Goal: Task Accomplishment & Management: Use online tool/utility

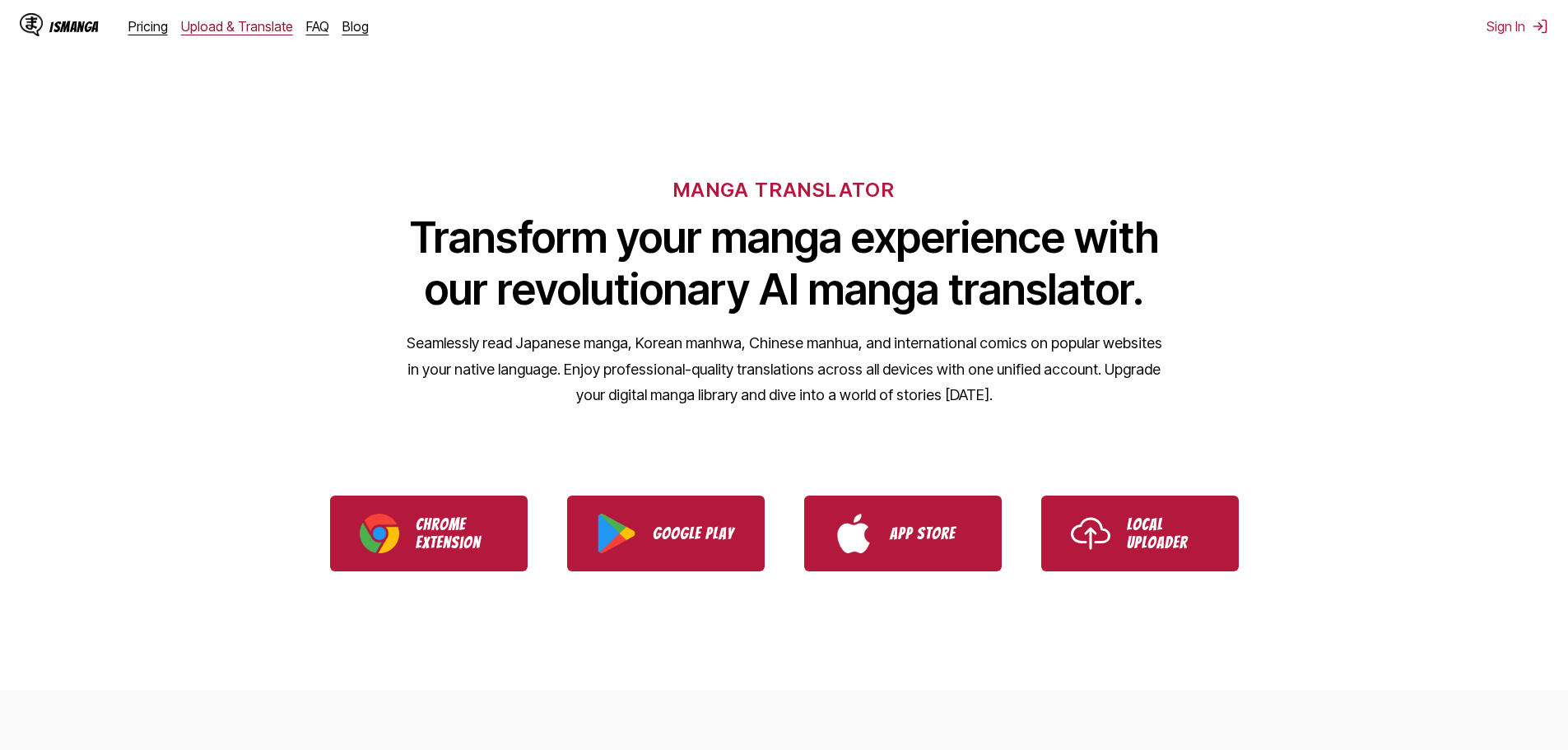
click at [241, 34] on link "Upload & Translate" at bounding box center [237, 26] width 112 height 16
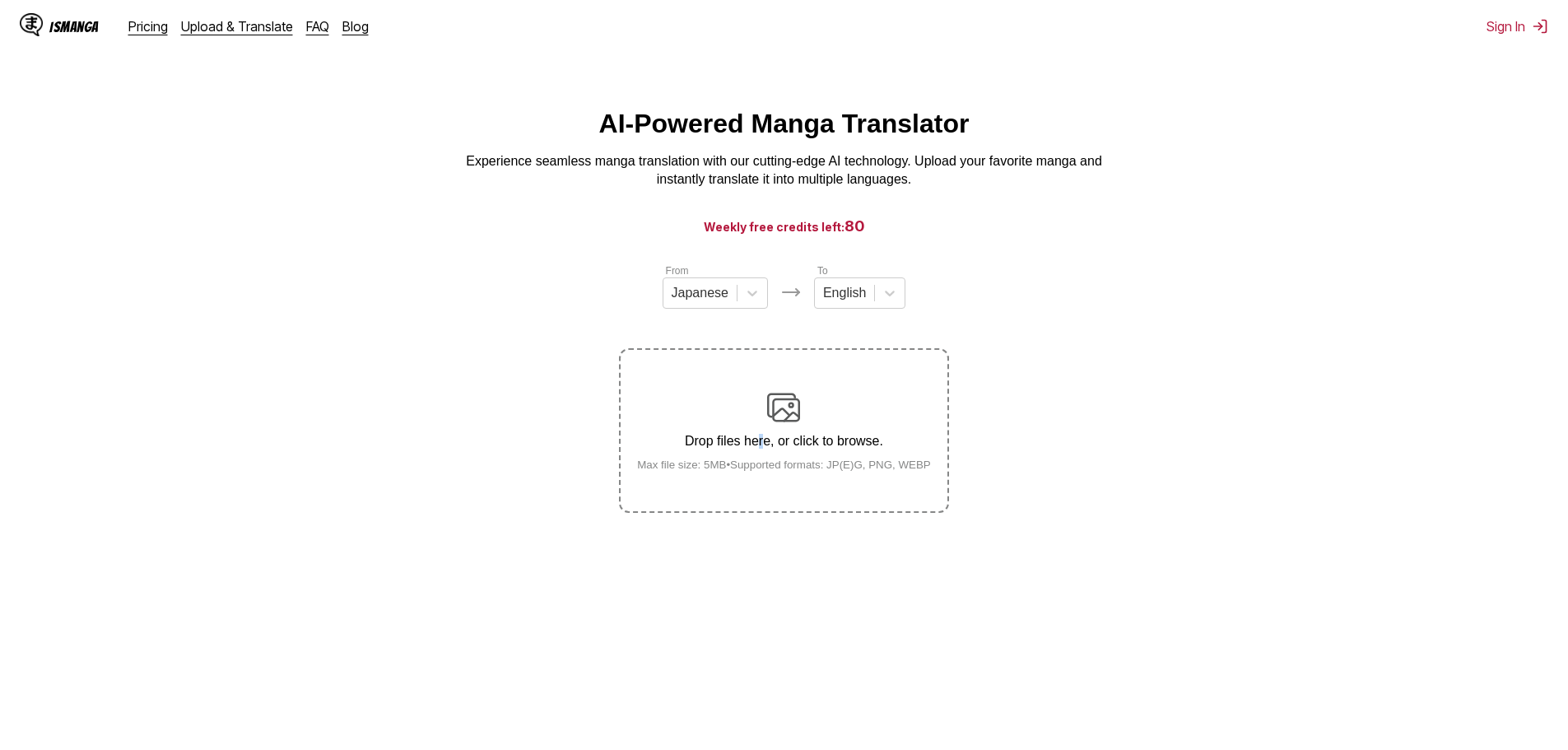
click at [760, 440] on p "Drop files here, or click to browse." at bounding box center [783, 441] width 320 height 15
click at [813, 448] on p "Drop files here, or click to browse." at bounding box center [783, 441] width 320 height 15
click at [0, 0] on input "Drop files here, or click to browse. Max file size: 5MB • Supported formats: JP…" at bounding box center [0, 0] width 0 height 0
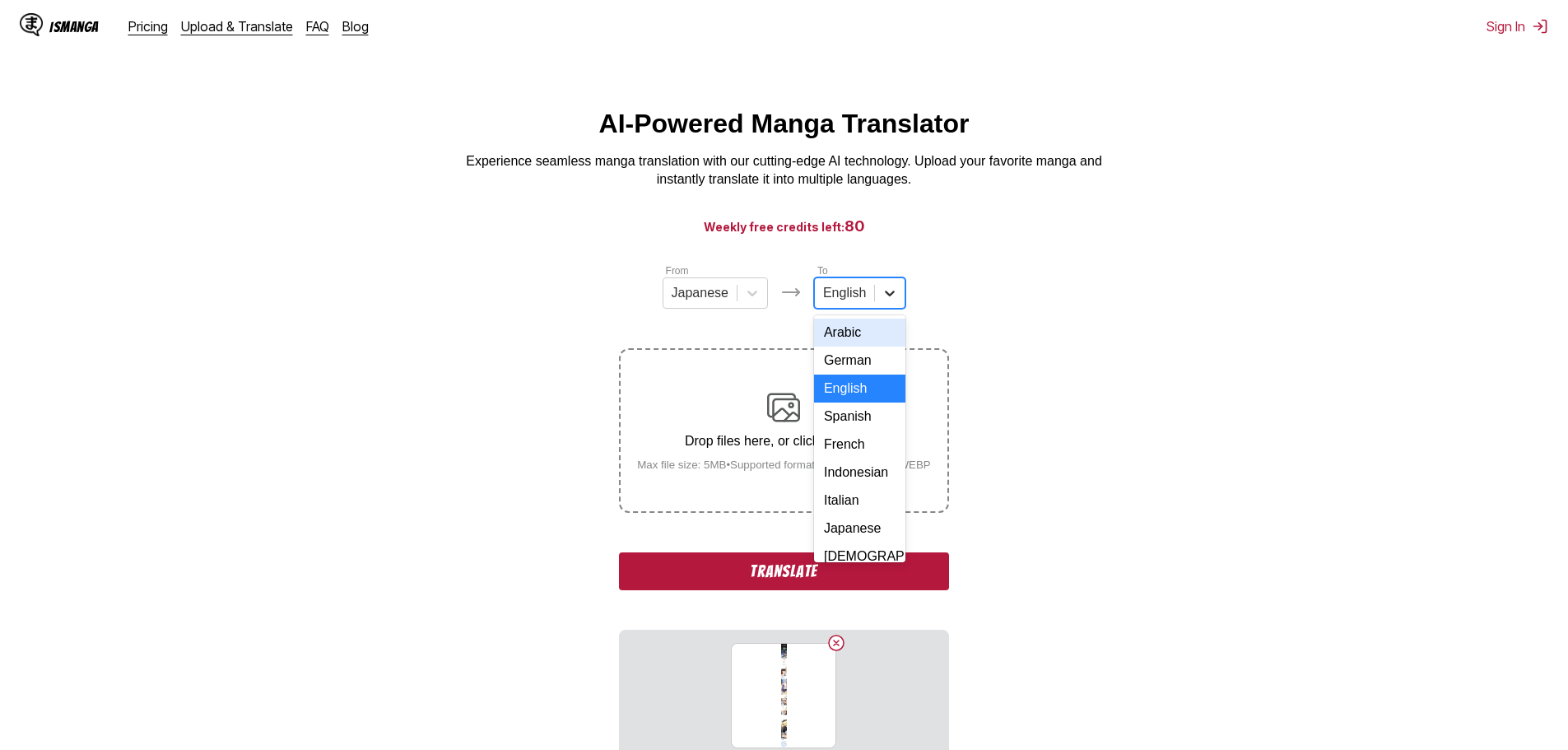
click at [883, 302] on icon at bounding box center [889, 293] width 16 height 16
click at [747, 302] on icon at bounding box center [751, 293] width 16 height 16
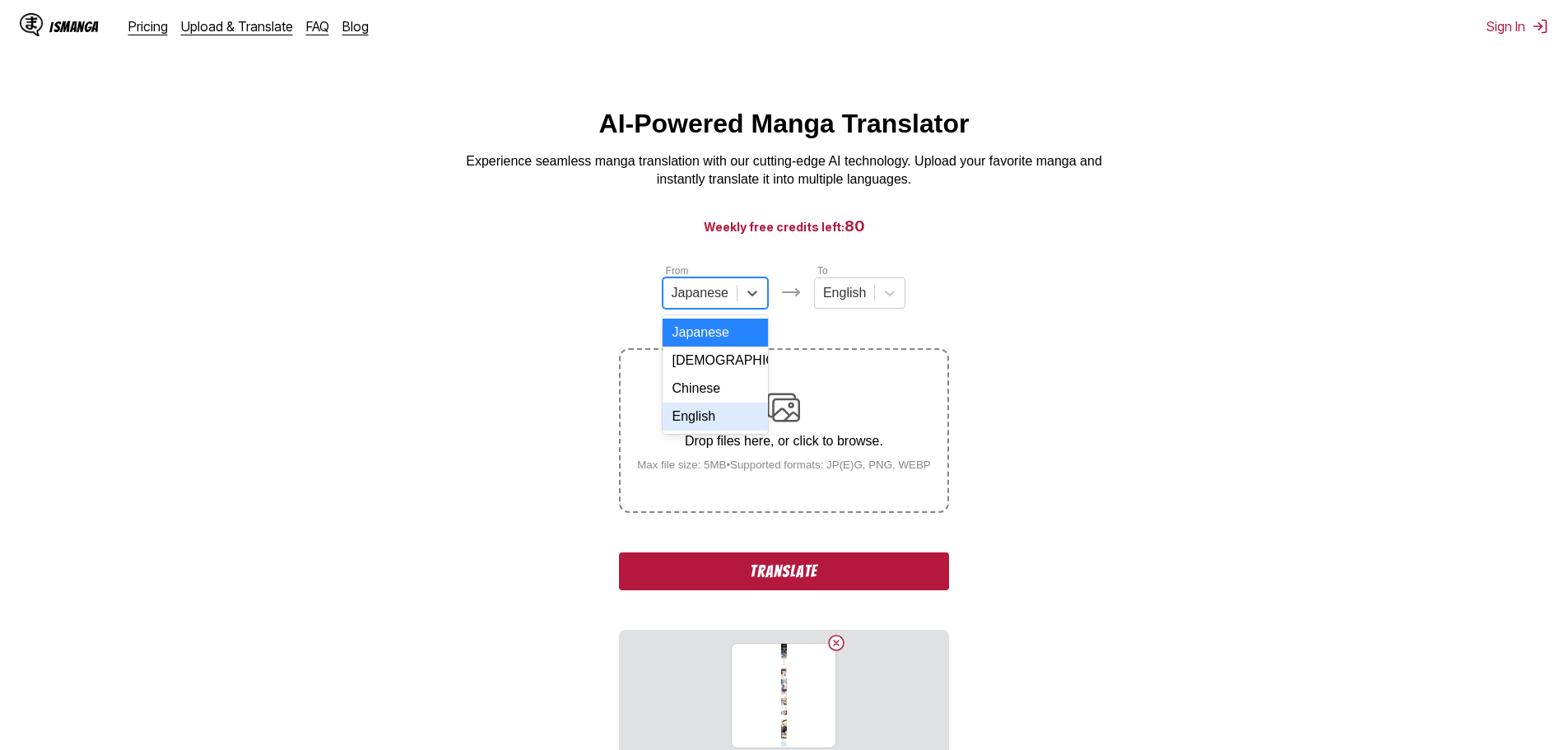
click at [724, 419] on div "English" at bounding box center [714, 417] width 106 height 28
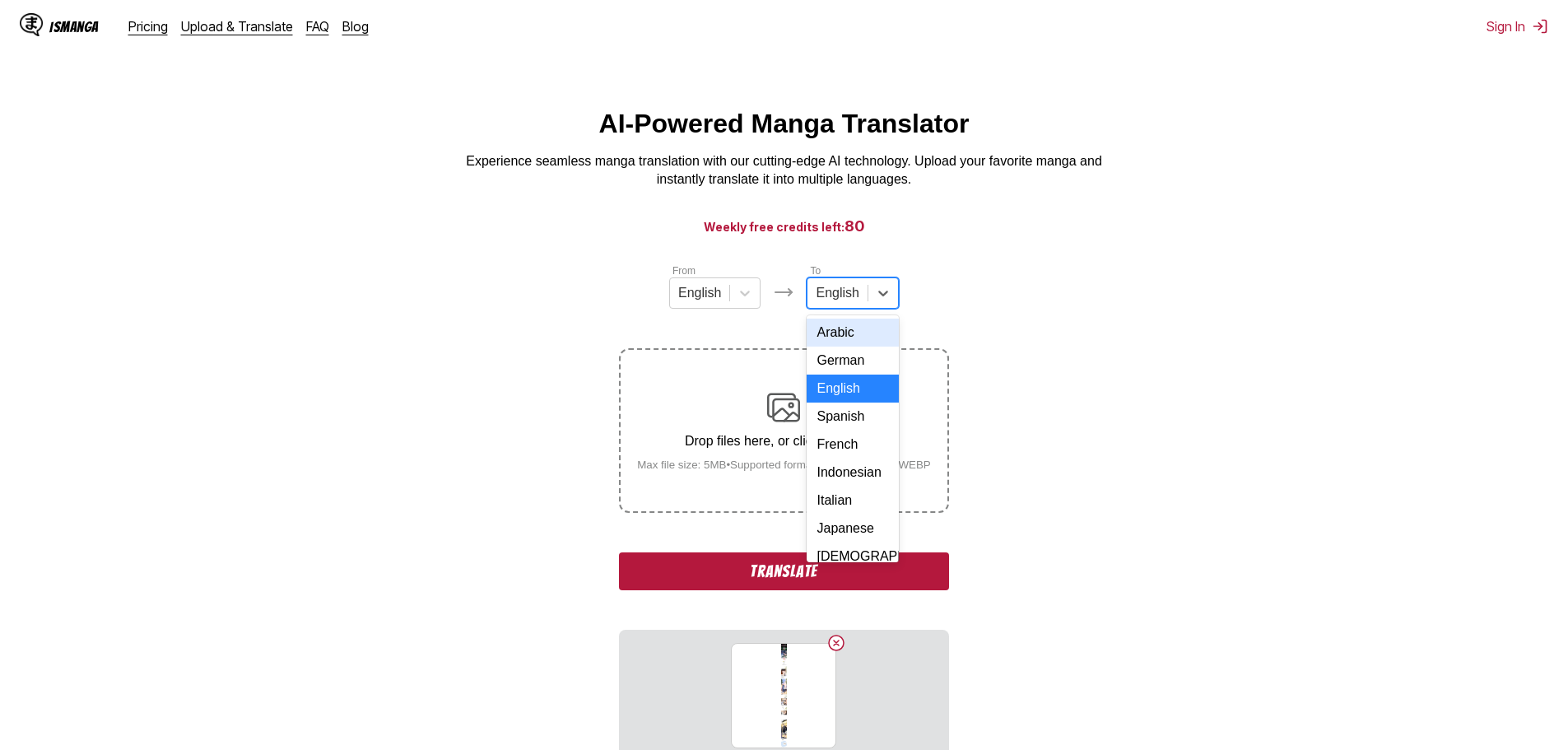
click at [860, 289] on div "English" at bounding box center [836, 293] width 59 height 25
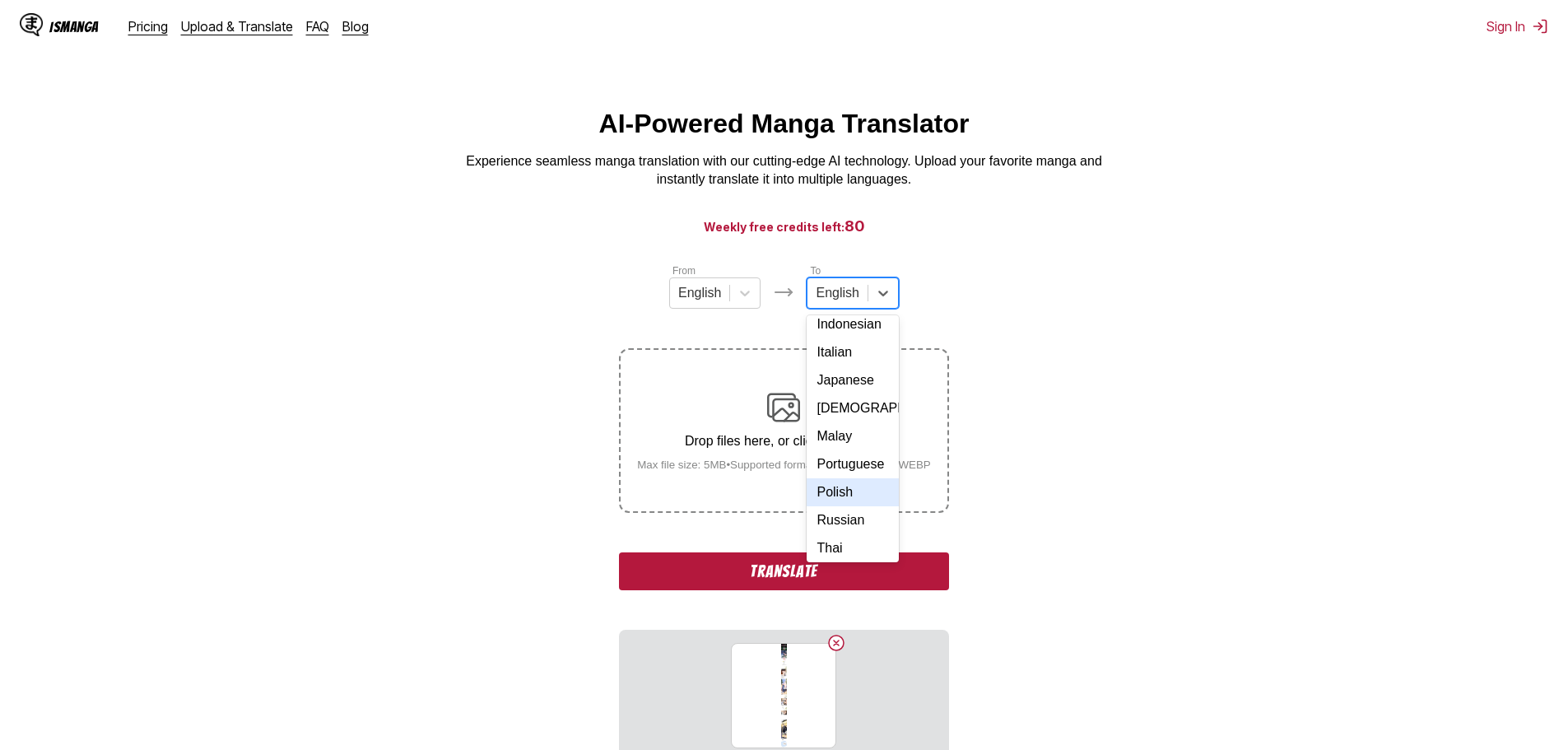
scroll to position [165, 0]
click at [860, 462] on div "Portuguese" at bounding box center [852, 448] width 91 height 28
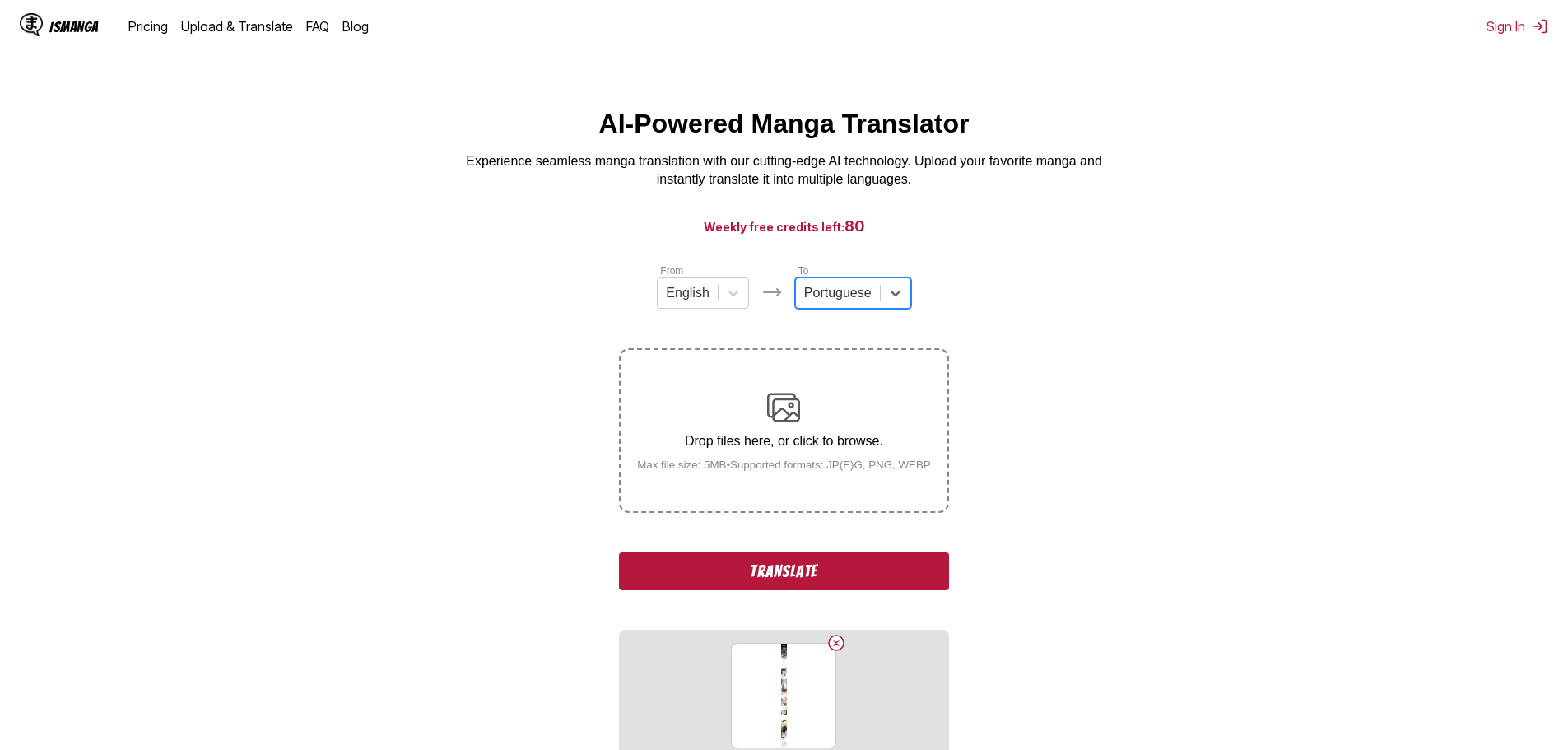
click at [858, 564] on button "Translate" at bounding box center [783, 571] width 329 height 38
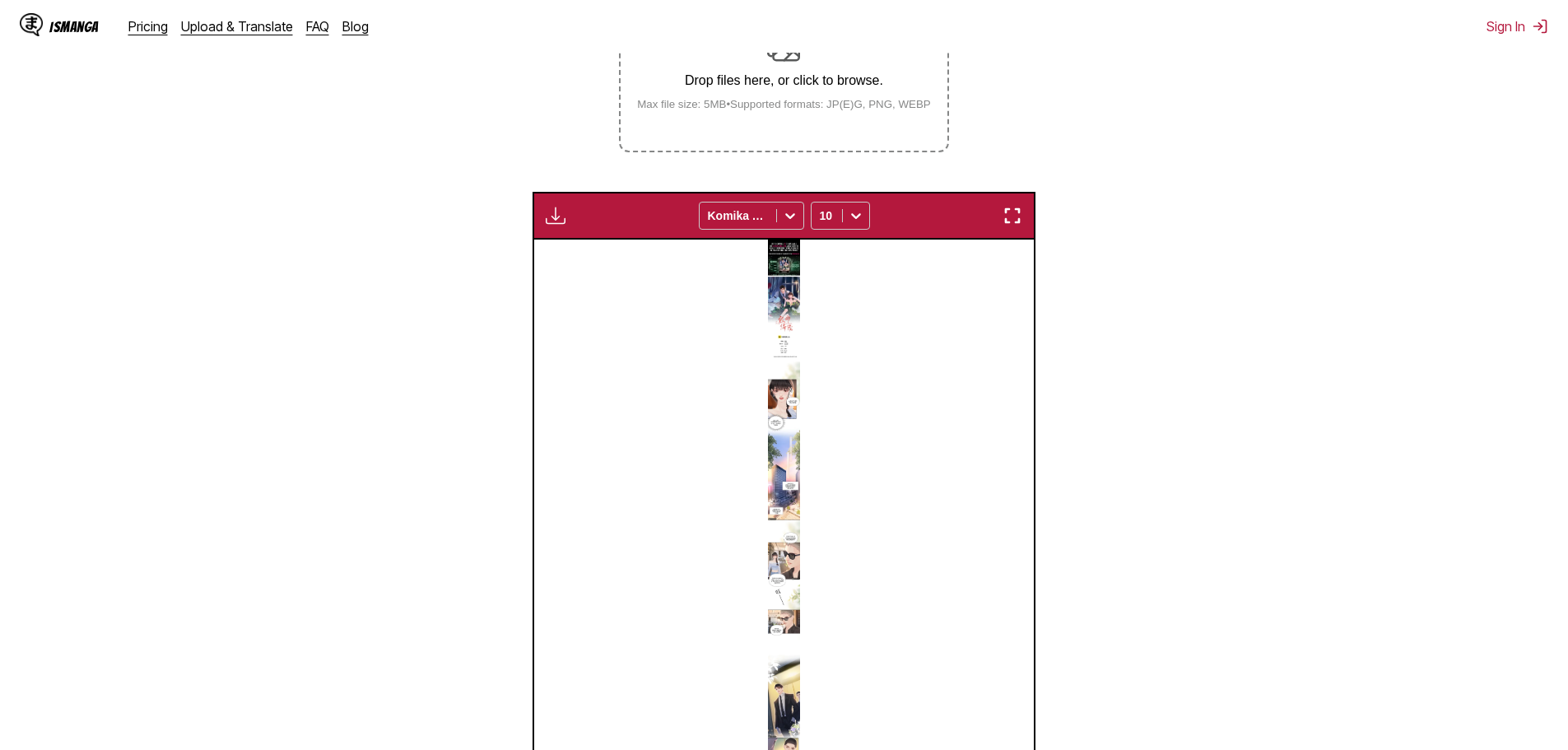
scroll to position [382, 0]
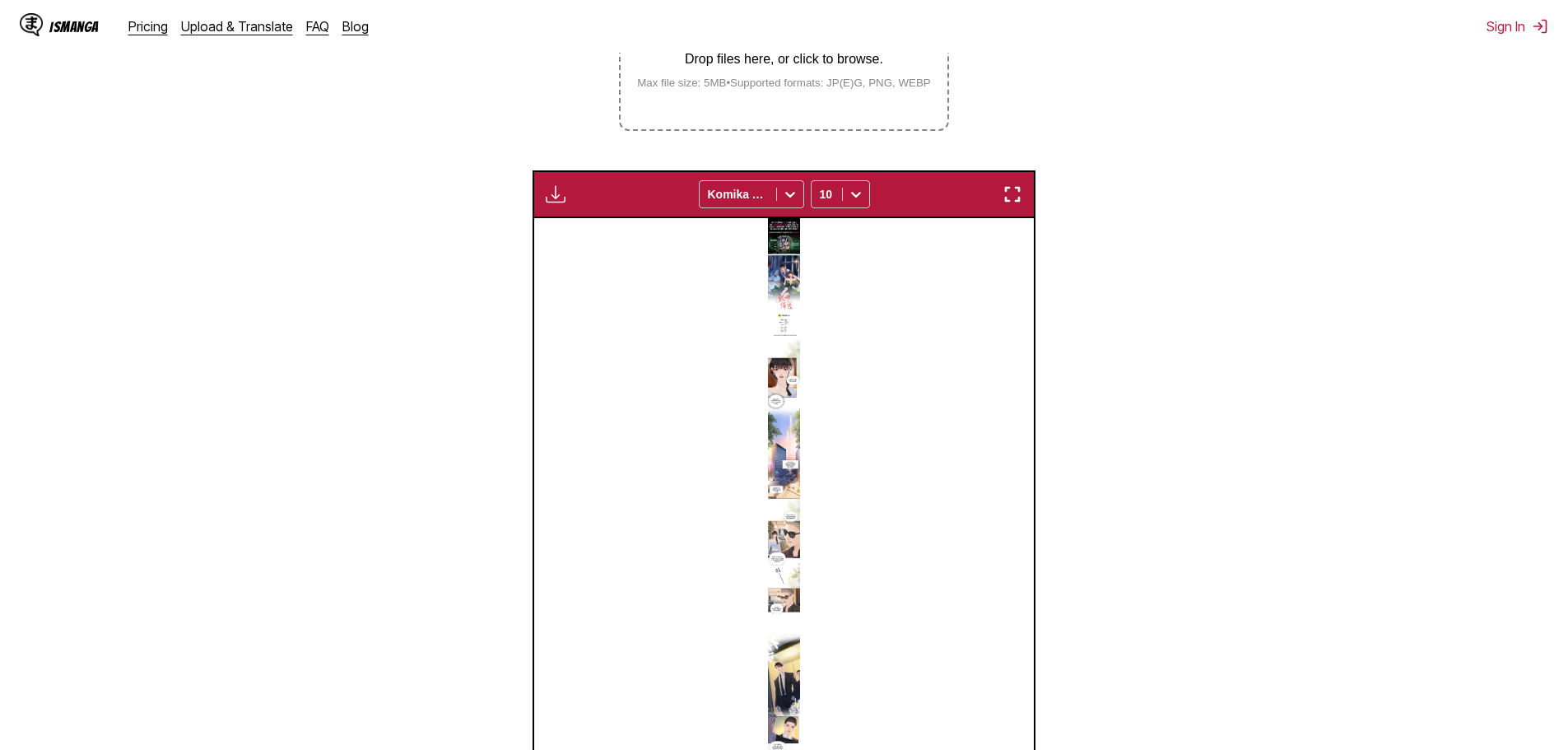
drag, startPoint x: 832, startPoint y: 483, endPoint x: 890, endPoint y: 563, distance: 98.8
drag, startPoint x: 890, startPoint y: 563, endPoint x: 794, endPoint y: 418, distance: 173.9
click at [794, 418] on img at bounding box center [783, 506] width 31 height 576
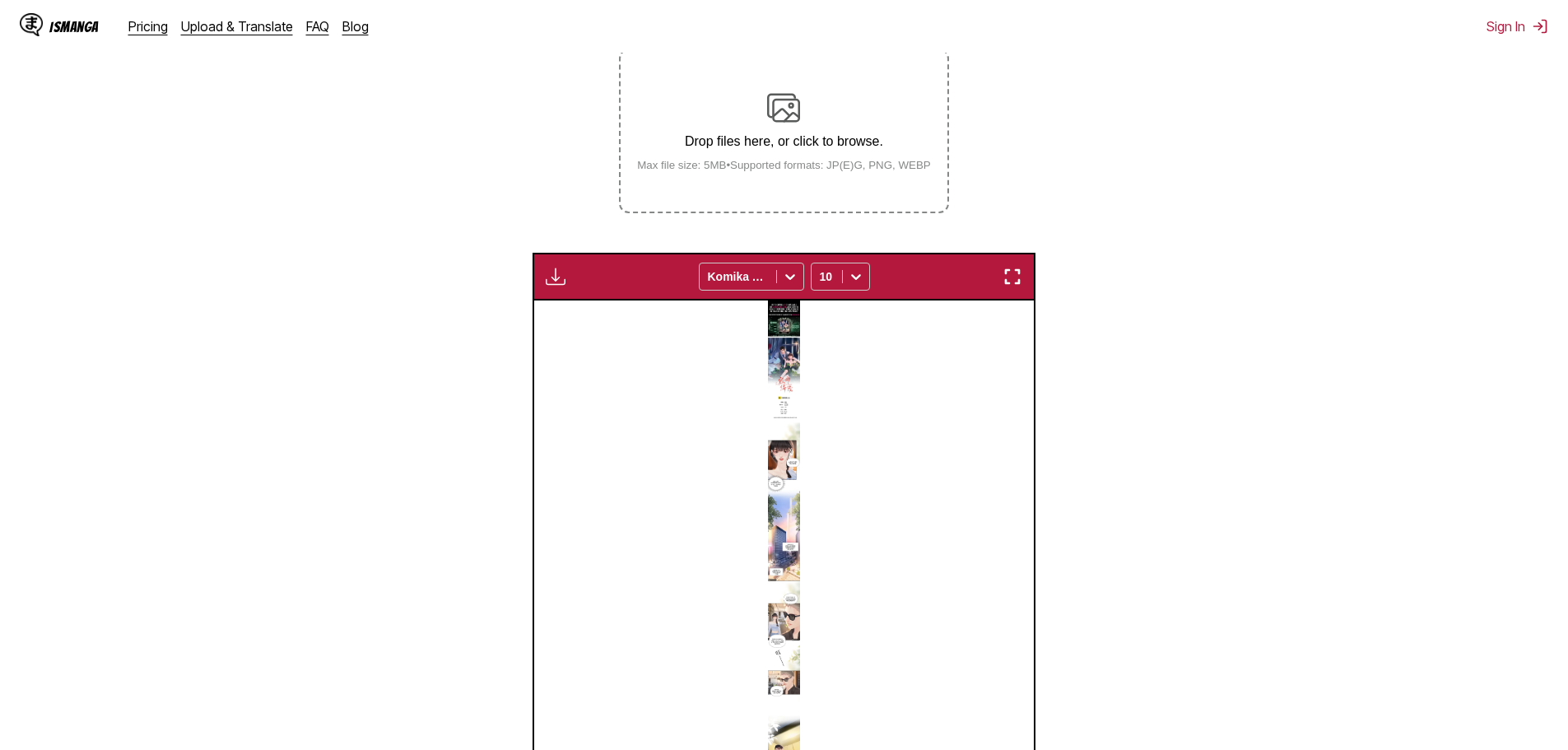
drag, startPoint x: 1025, startPoint y: 287, endPoint x: 1023, endPoint y: 386, distance: 99.0
click at [1024, 287] on button "button" at bounding box center [1012, 277] width 30 height 21
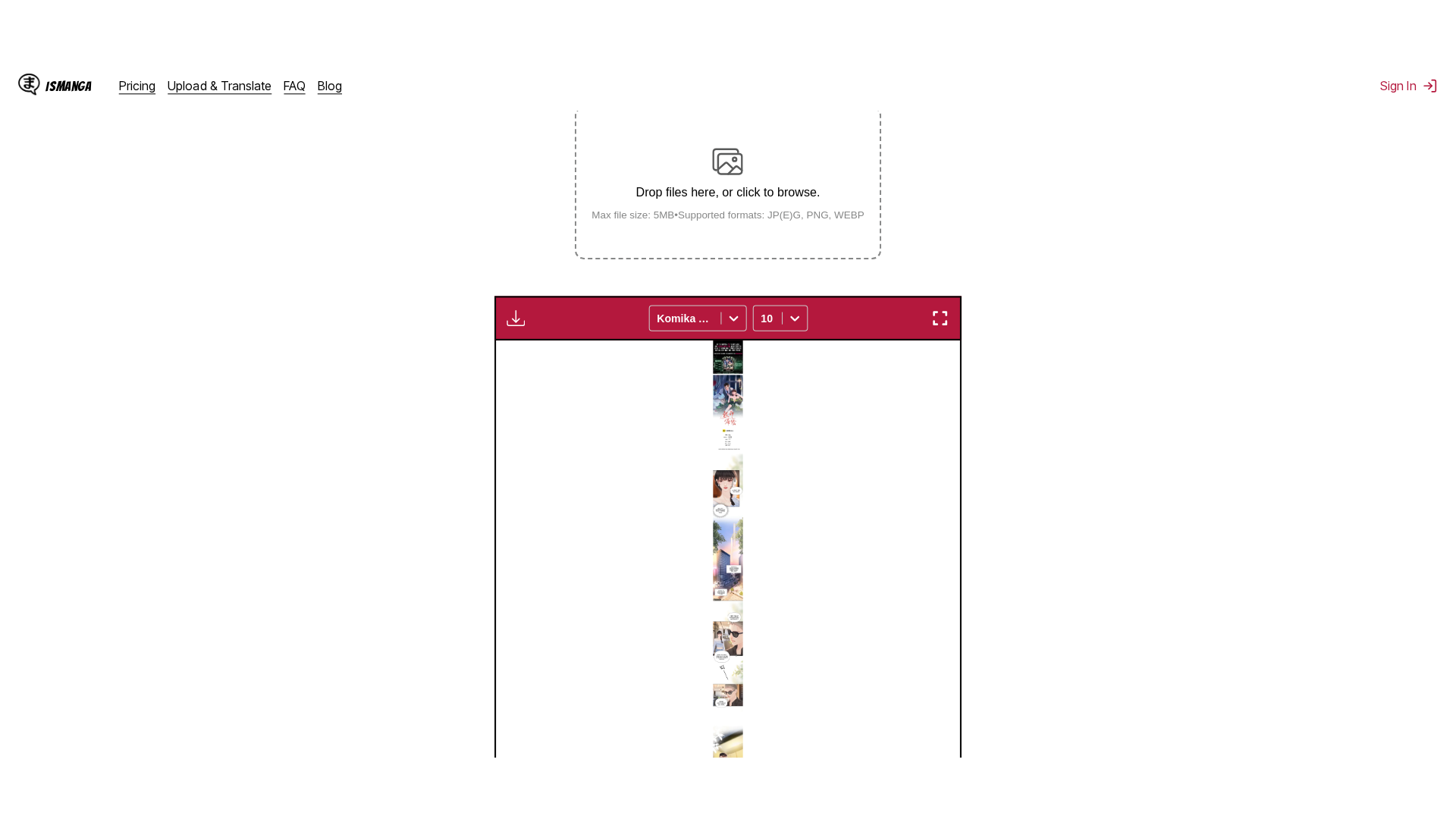
scroll to position [159, 0]
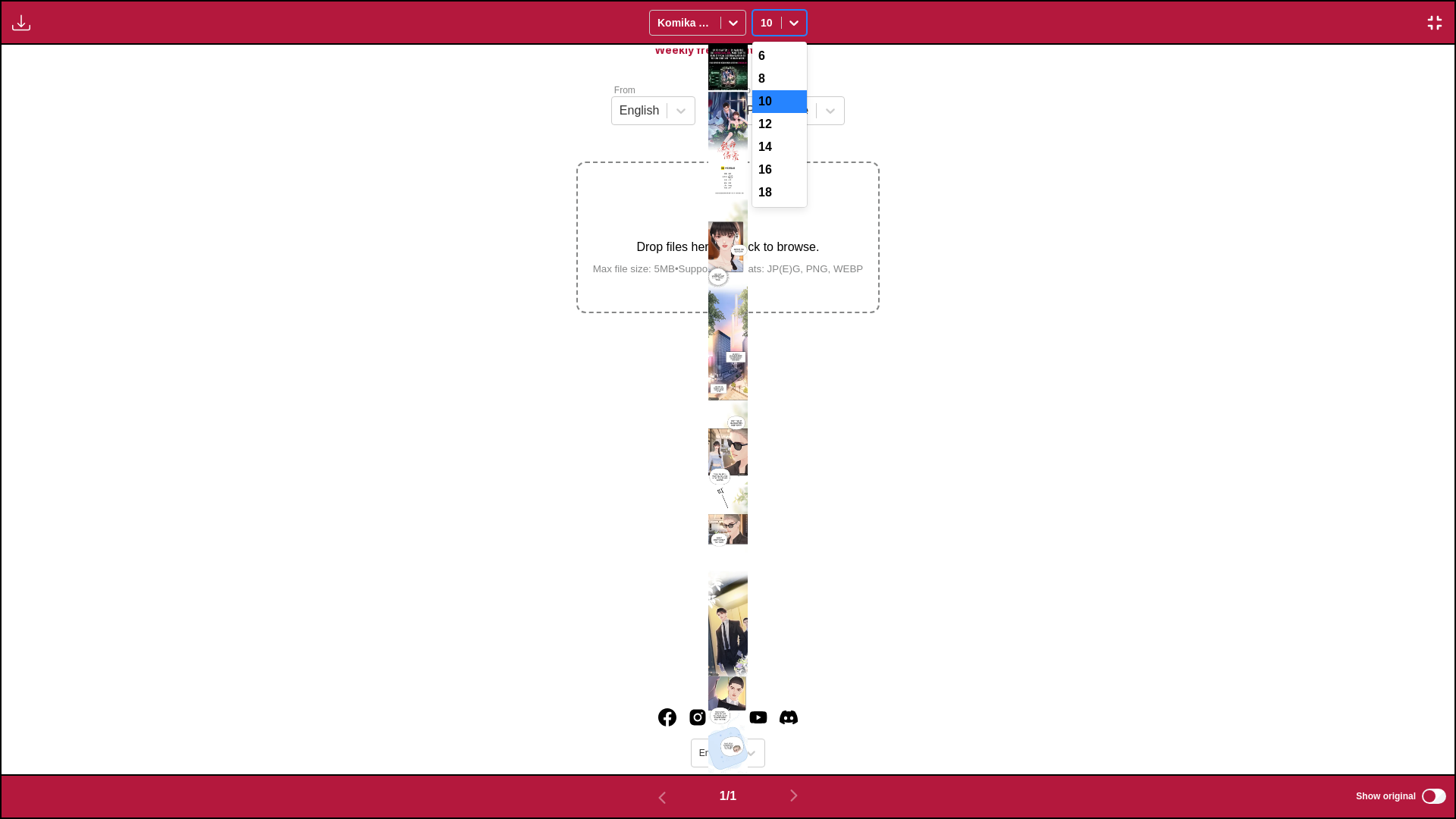
click at [791, 16] on icon at bounding box center [794, 22] width 15 height 15
click at [773, 204] on div "18" at bounding box center [779, 192] width 55 height 23
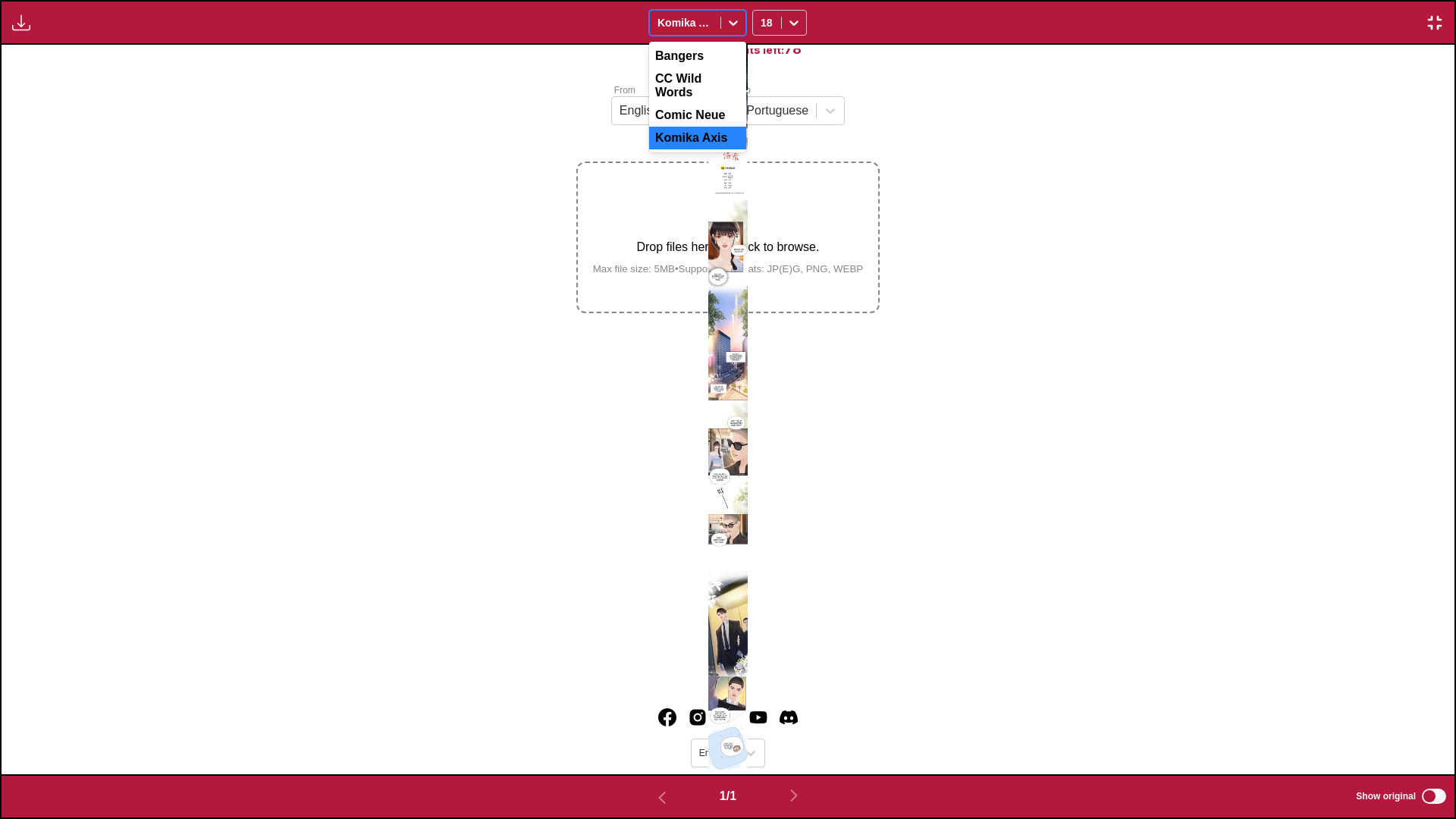
click at [744, 27] on div at bounding box center [733, 22] width 25 height 25
click at [785, 28] on div at bounding box center [794, 22] width 25 height 25
click at [882, 226] on div at bounding box center [728, 410] width 1453 height 730
click at [720, 267] on img at bounding box center [728, 410] width 40 height 730
click at [794, 12] on div at bounding box center [794, 22] width 25 height 25
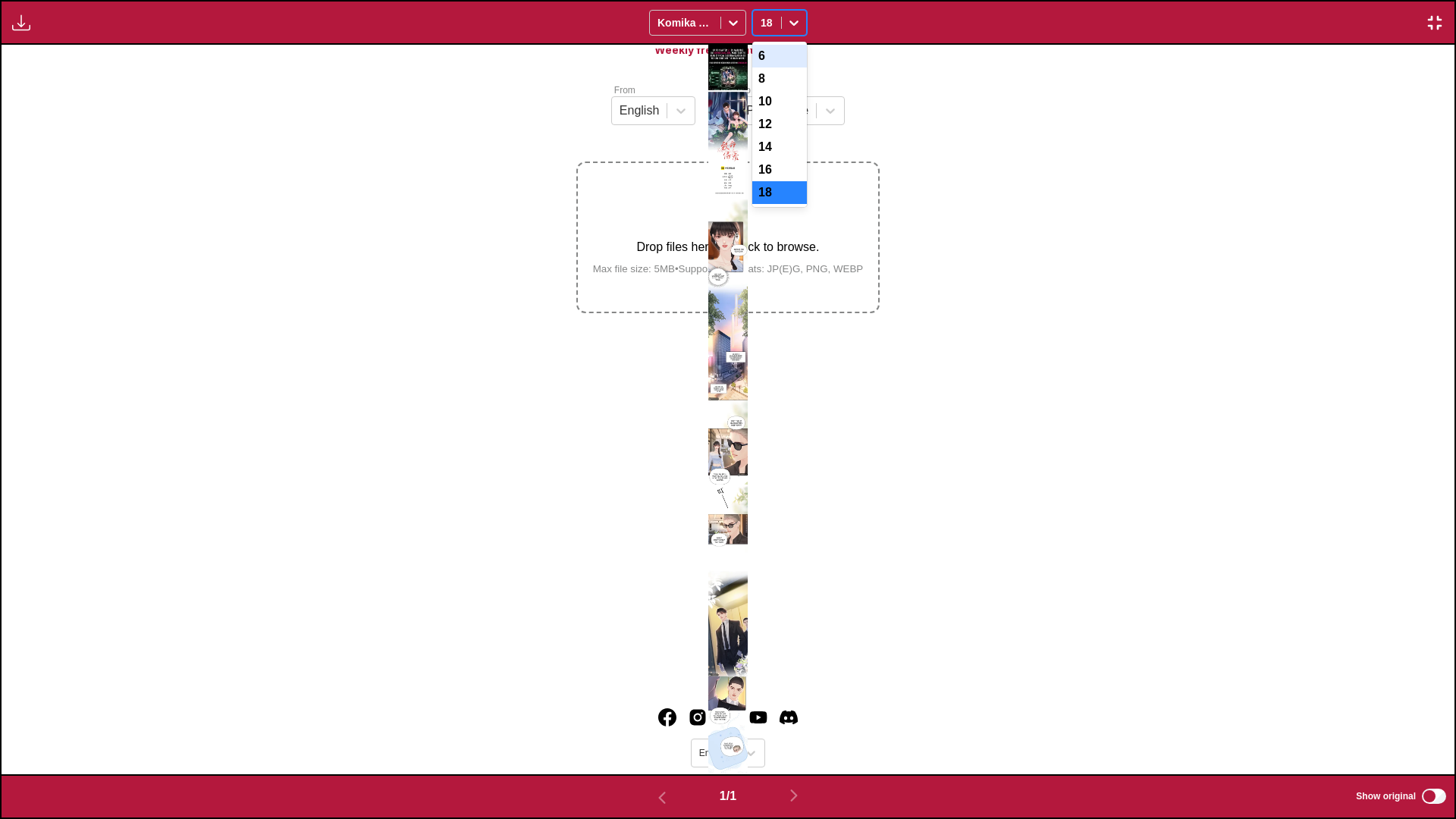
click at [770, 58] on div "6" at bounding box center [779, 56] width 55 height 23
click at [1439, 13] on img "button" at bounding box center [1435, 22] width 18 height 18
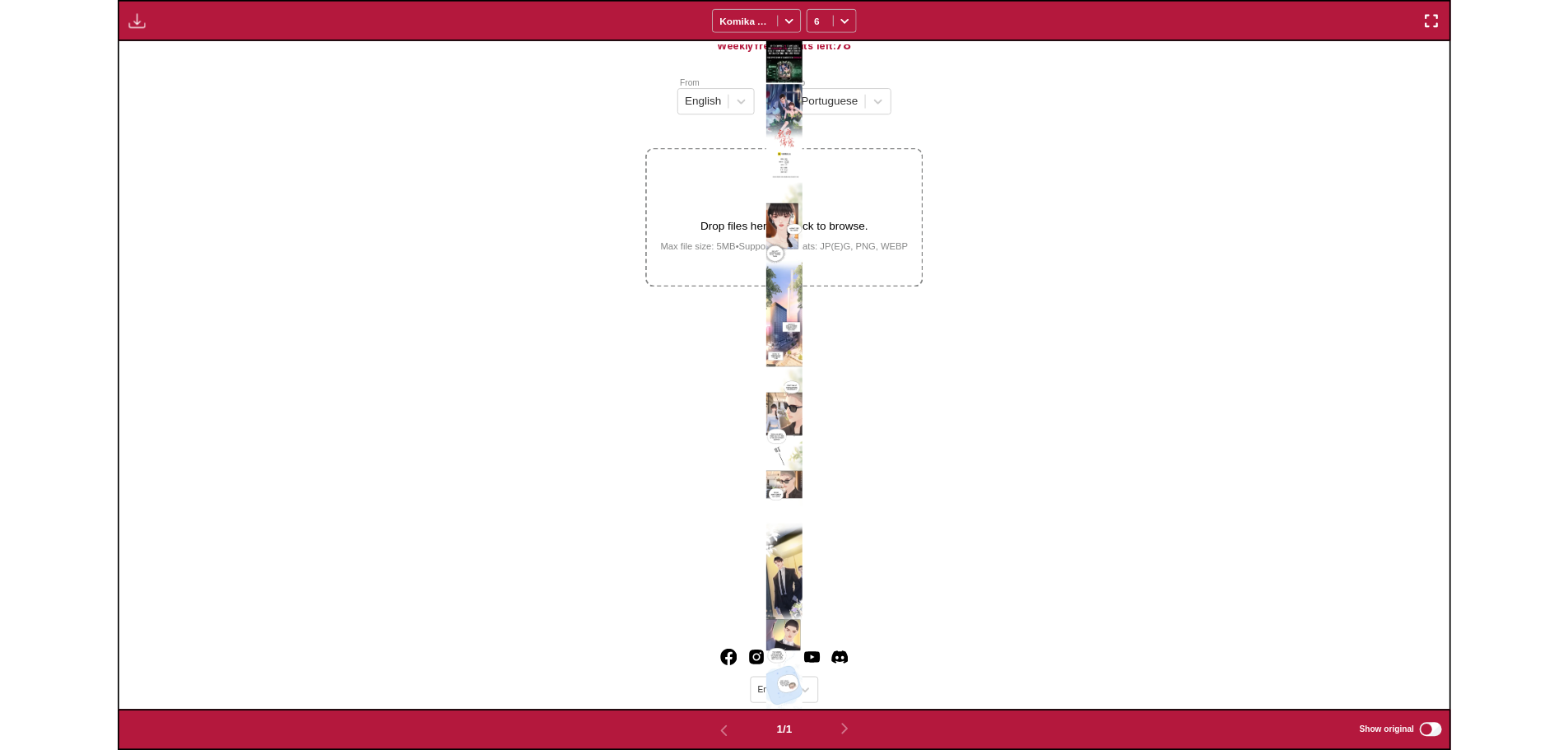
scroll to position [428, 0]
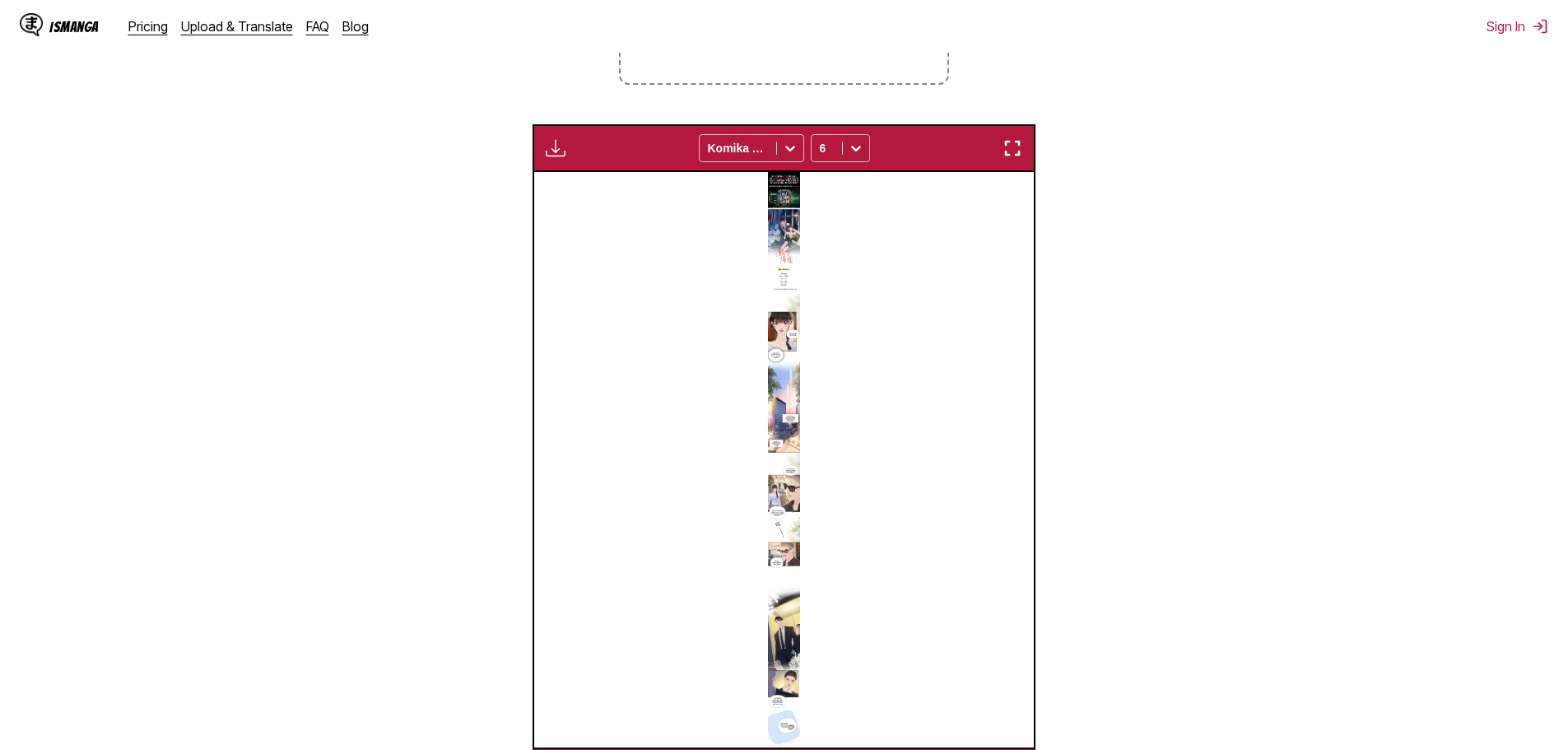
drag, startPoint x: 1006, startPoint y: 418, endPoint x: 1423, endPoint y: 241, distance: 453.0
click at [1423, 241] on section "From English To Portuguese Drop files here, or click to browse. Max file size: …" at bounding box center [783, 314] width 1541 height 960
drag, startPoint x: 836, startPoint y: 426, endPoint x: 858, endPoint y: 434, distance: 23.4
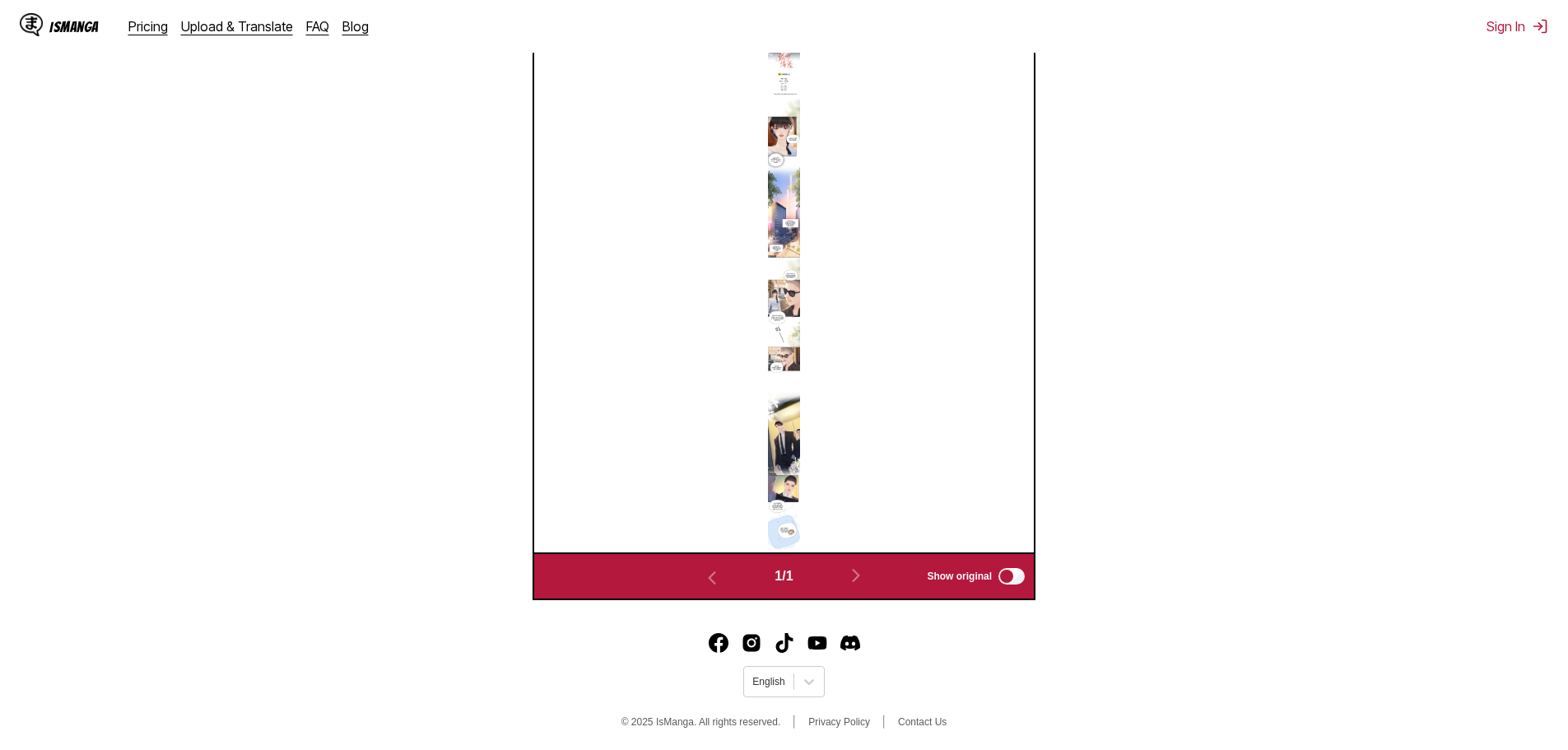
scroll to position [629, 0]
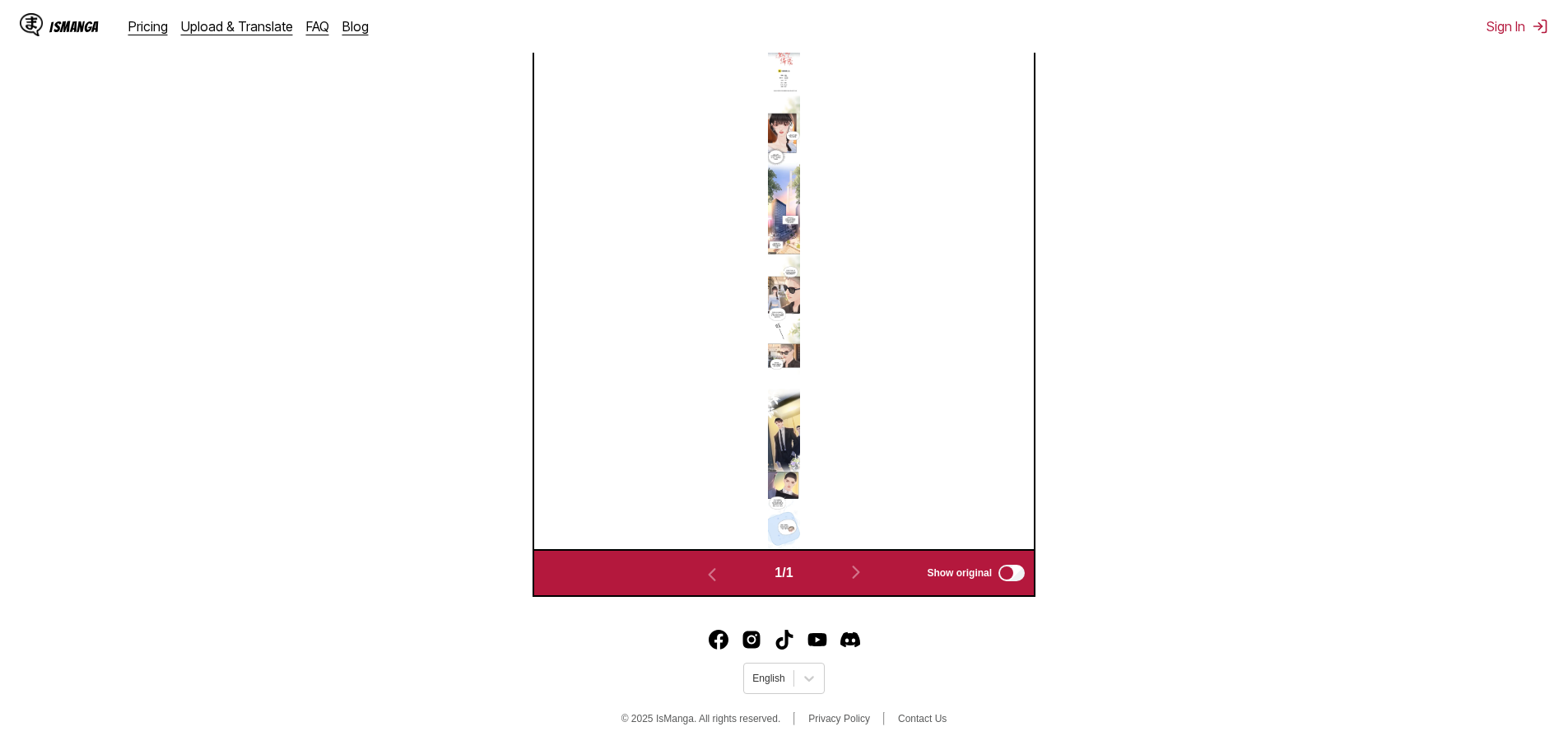
click at [784, 435] on img at bounding box center [783, 261] width 31 height 576
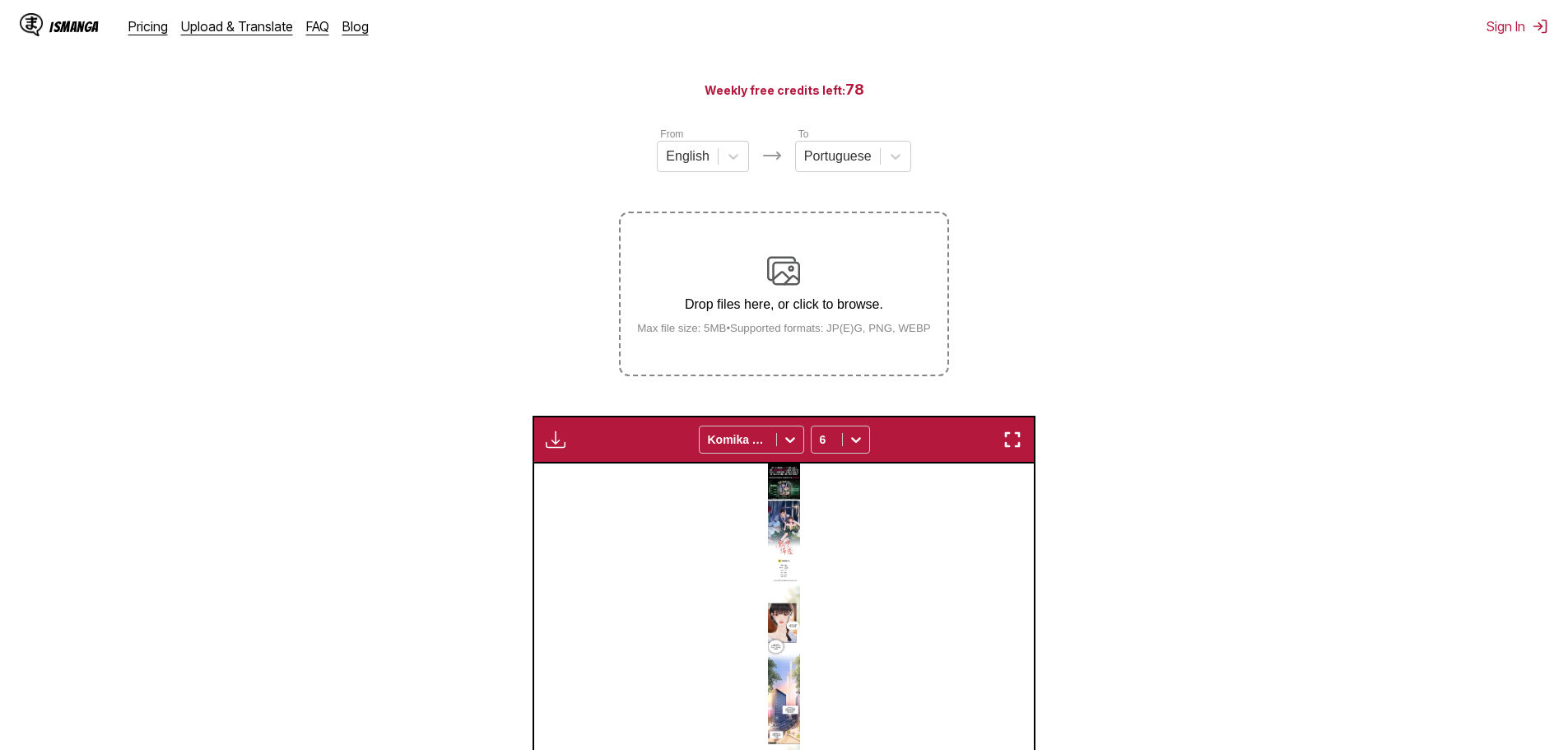
scroll to position [135, 0]
click at [789, 444] on icon at bounding box center [789, 441] width 16 height 16
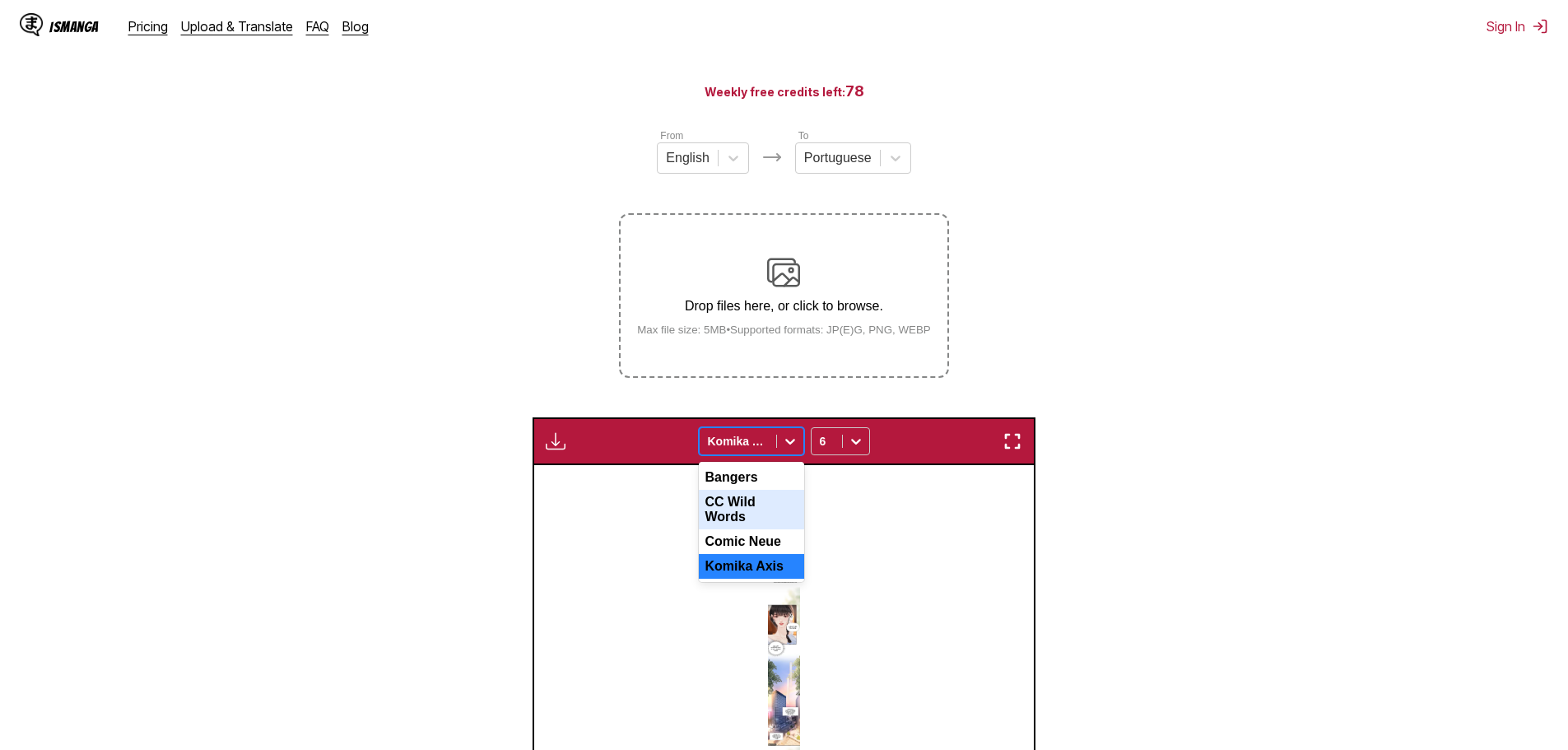
click at [767, 507] on div "CC Wild Words" at bounding box center [751, 509] width 106 height 40
click at [793, 447] on icon at bounding box center [789, 441] width 16 height 16
click at [776, 481] on div "Bangers" at bounding box center [751, 477] width 106 height 25
click at [751, 449] on div at bounding box center [738, 441] width 60 height 16
click at [736, 555] on div "Komika Axis" at bounding box center [751, 566] width 106 height 25
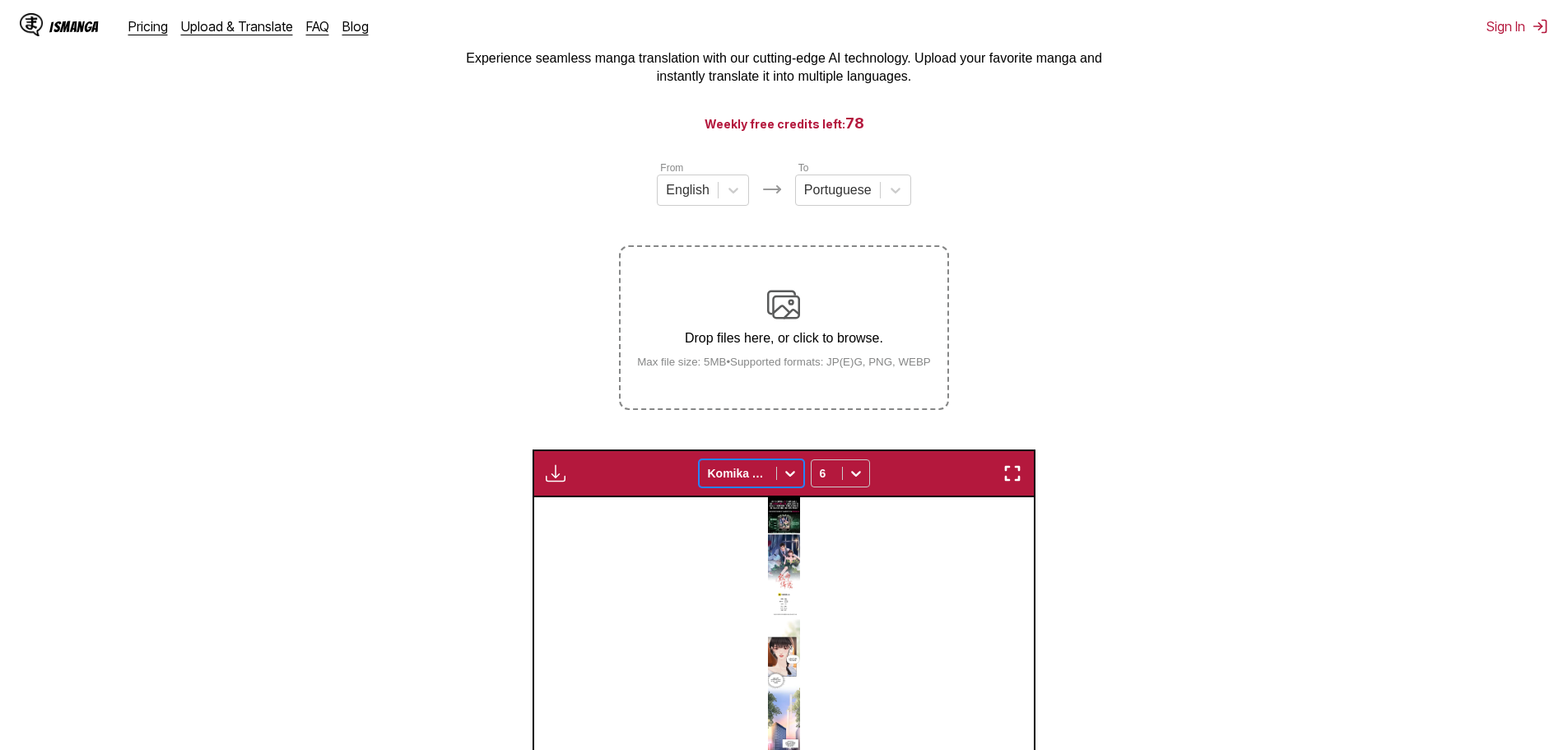
scroll to position [217, 0]
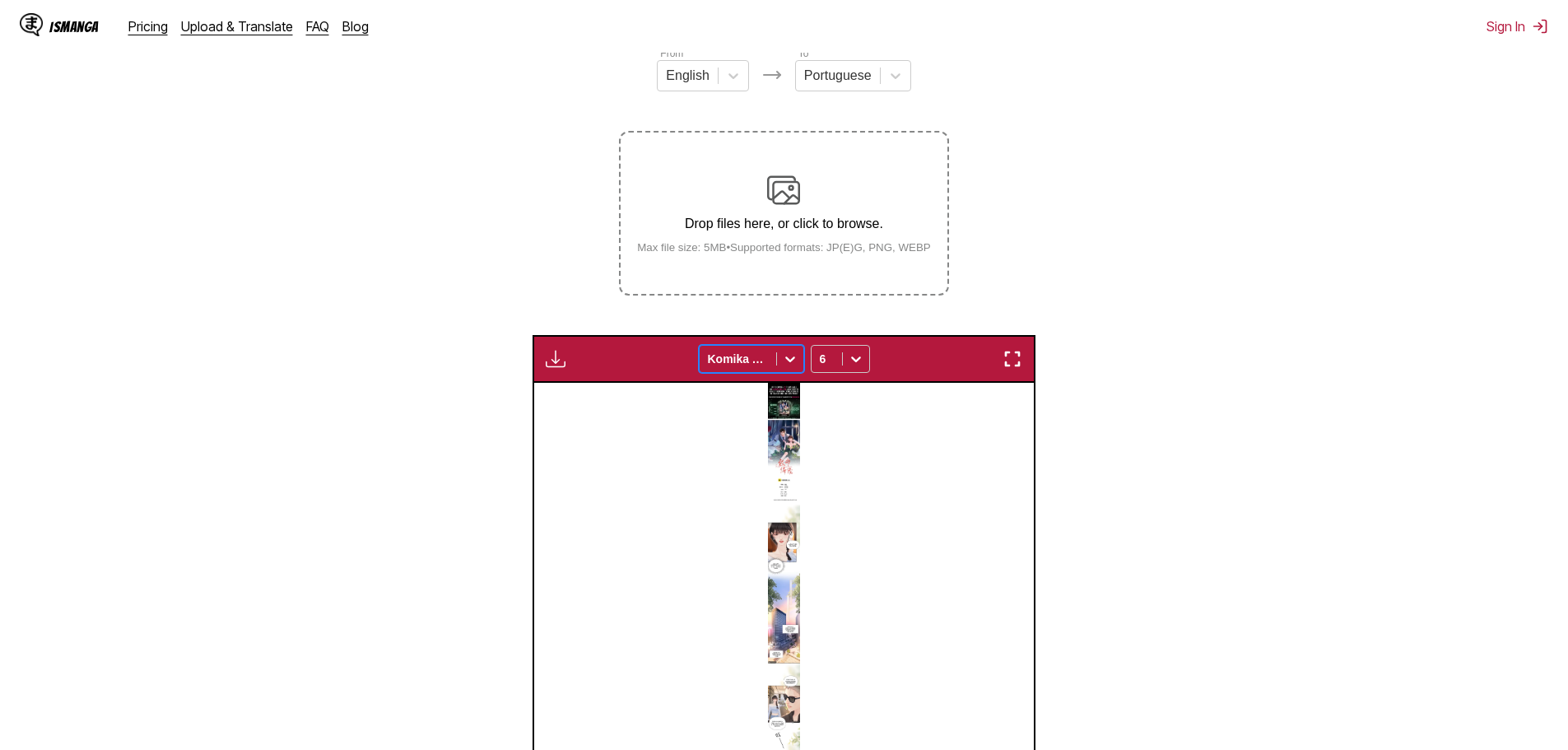
click at [545, 363] on img "button" at bounding box center [555, 358] width 20 height 20
drag, startPoint x: 650, startPoint y: 482, endPoint x: 663, endPoint y: 473, distance: 15.8
click at [651, 483] on div at bounding box center [784, 671] width 500 height 576
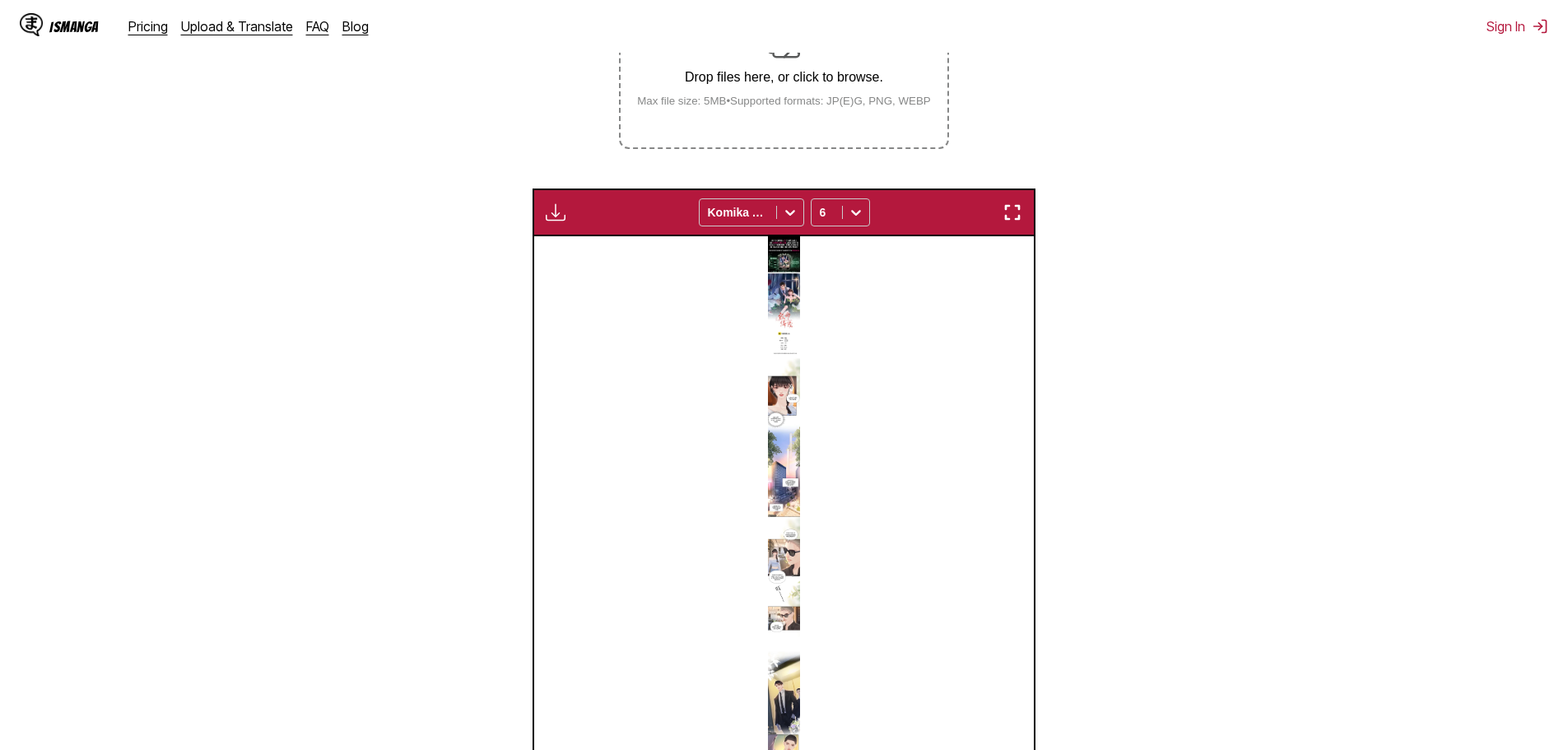
scroll to position [629, 0]
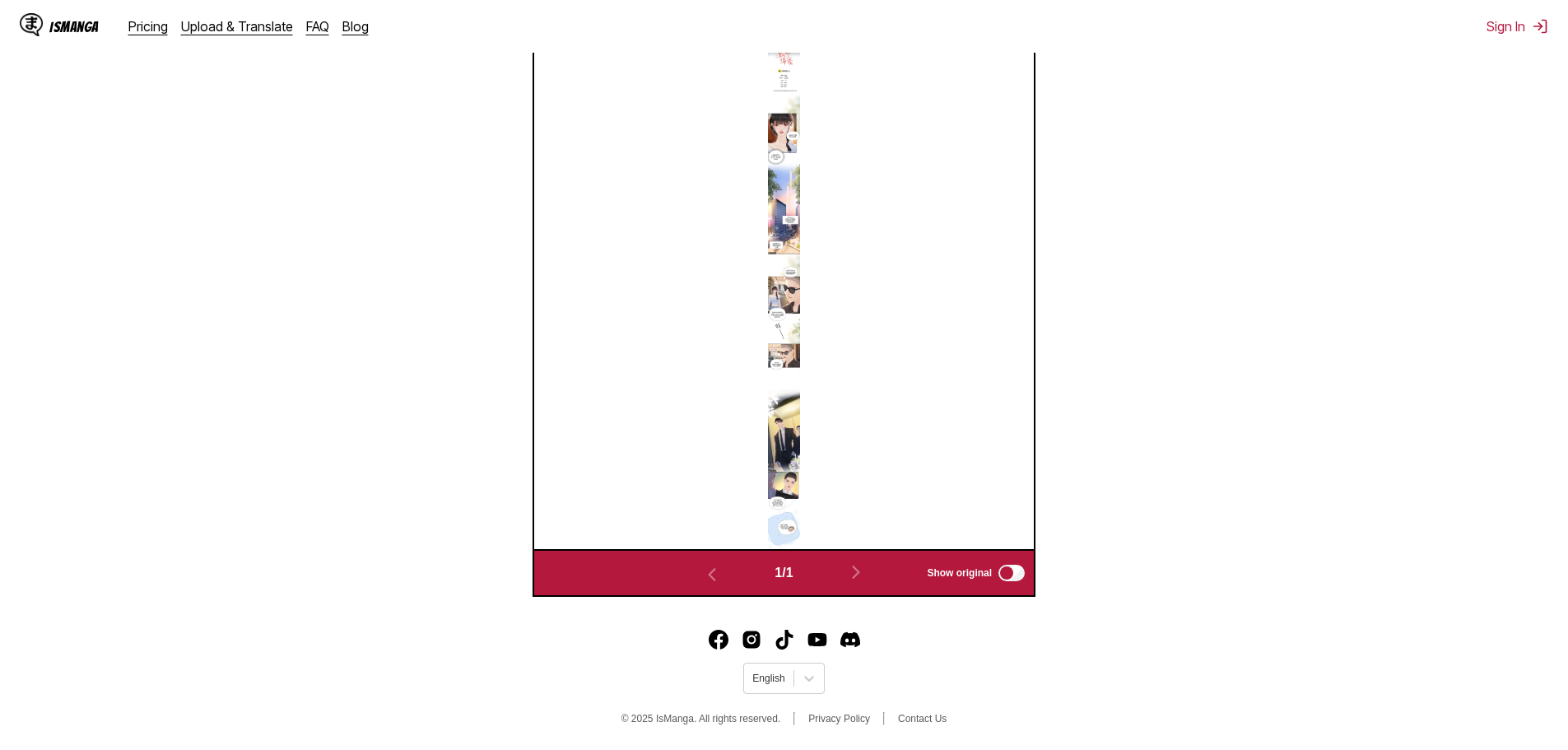
click at [781, 504] on img at bounding box center [783, 261] width 31 height 576
drag, startPoint x: 821, startPoint y: 442, endPoint x: 1212, endPoint y: 443, distance: 391.0
click at [1212, 443] on section "From English To Portuguese Drop files here, or click to browse. Max file size: …" at bounding box center [783, 116] width 1541 height 960
drag, startPoint x: 1543, startPoint y: 0, endPoint x: 1236, endPoint y: 73, distance: 315.6
click at [1230, 74] on section "From English To Portuguese Drop files here, or click to browse. Max file size: …" at bounding box center [783, 116] width 1541 height 960
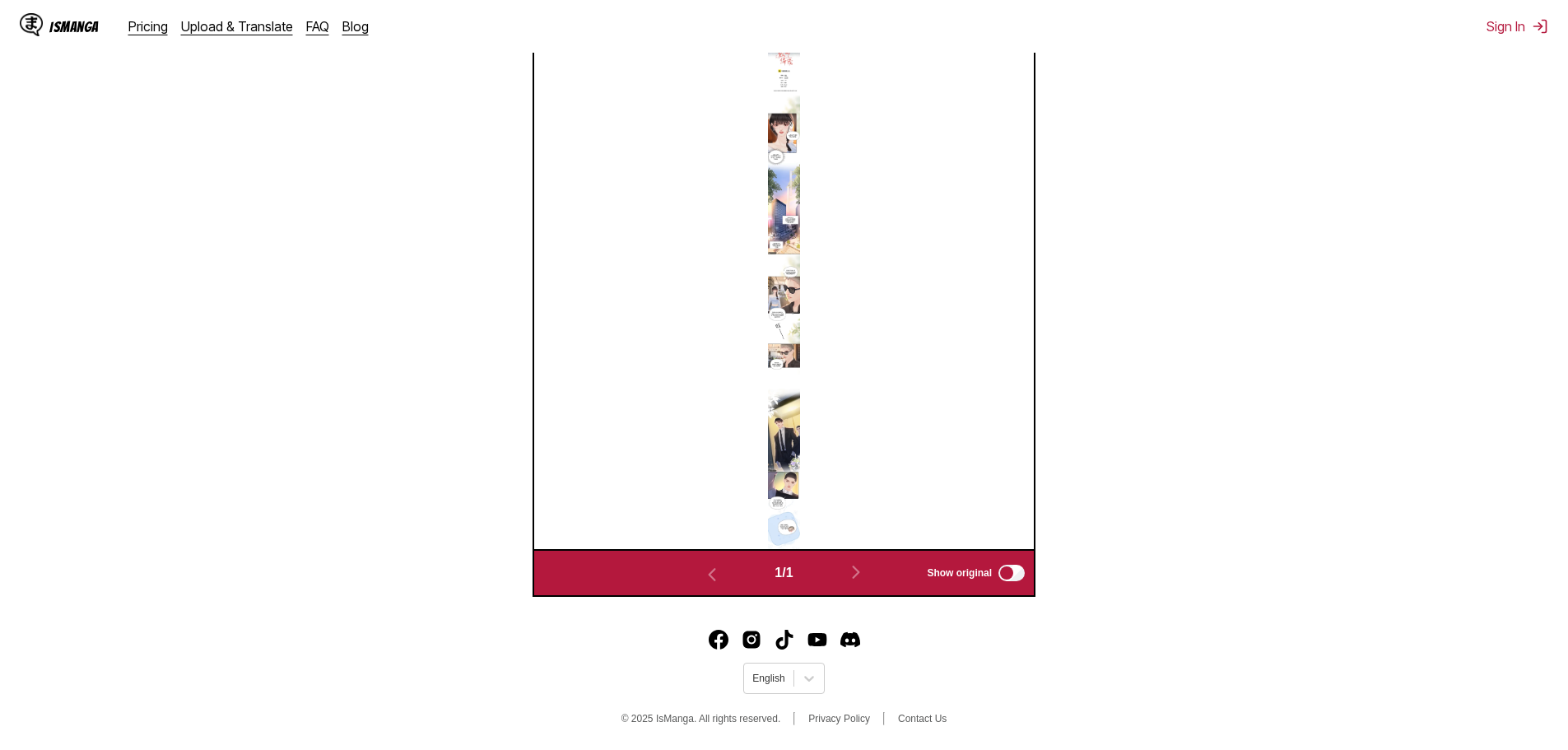
drag, startPoint x: 1471, startPoint y: 0, endPoint x: 1196, endPoint y: 186, distance: 332.0
click at [1196, 186] on section "From English To Portuguese Drop files here, or click to browse. Max file size: …" at bounding box center [783, 116] width 1541 height 960
